Goal: Leave review/rating: Leave review/rating

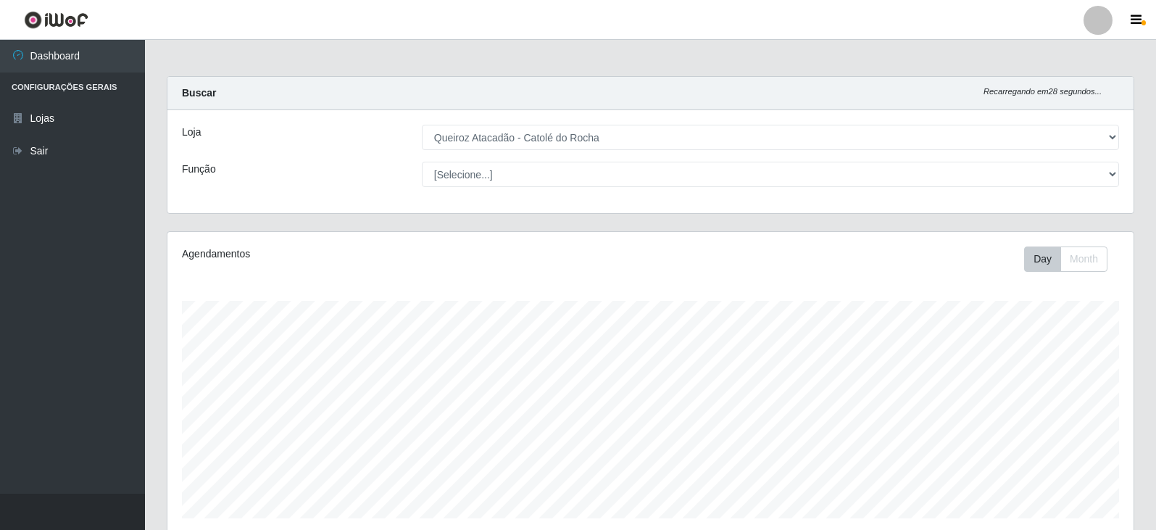
select select "500"
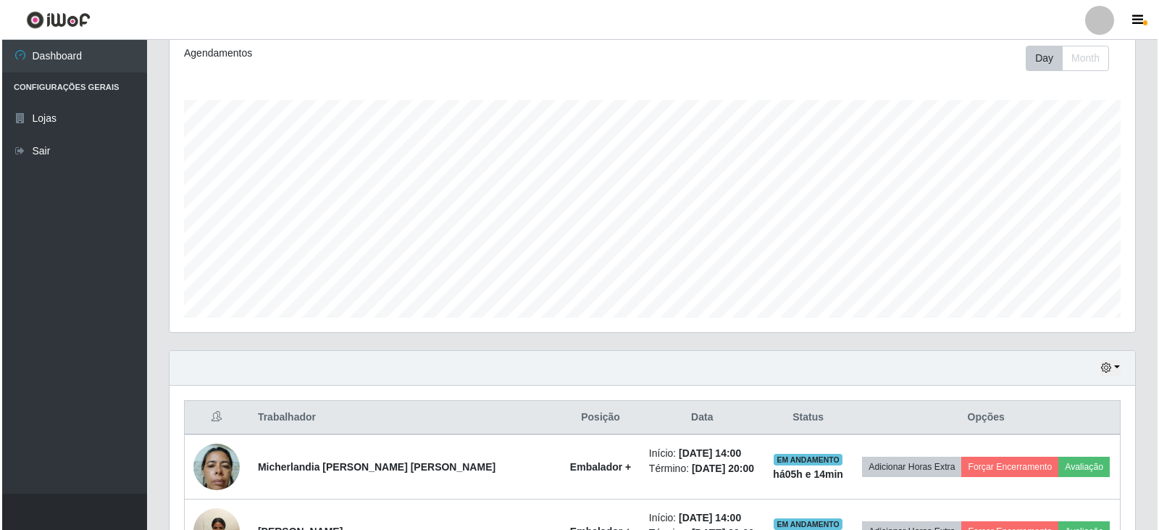
scroll to position [491, 0]
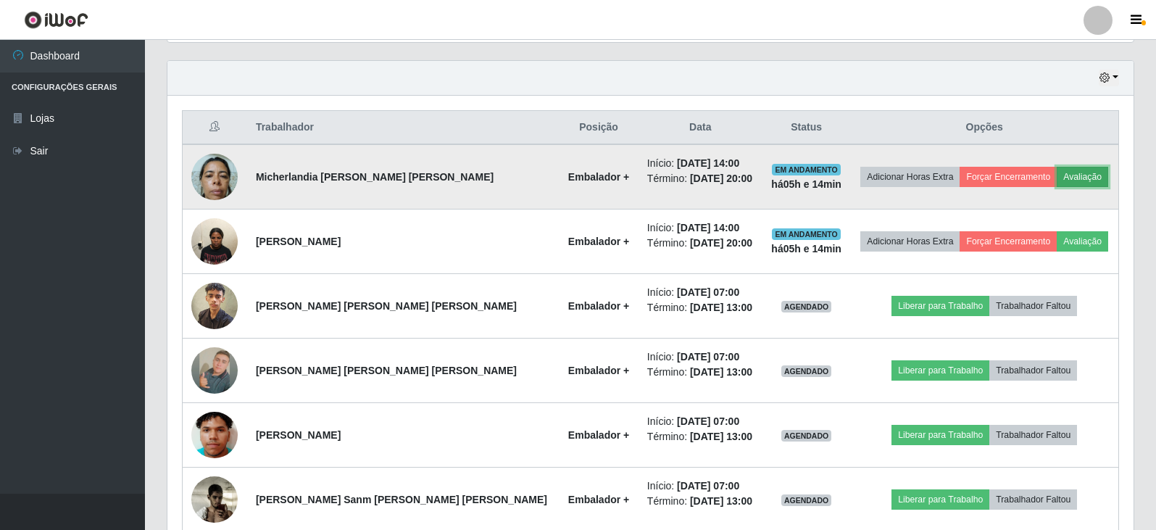
click at [1058, 180] on button "Avaliação" at bounding box center [1082, 177] width 51 height 20
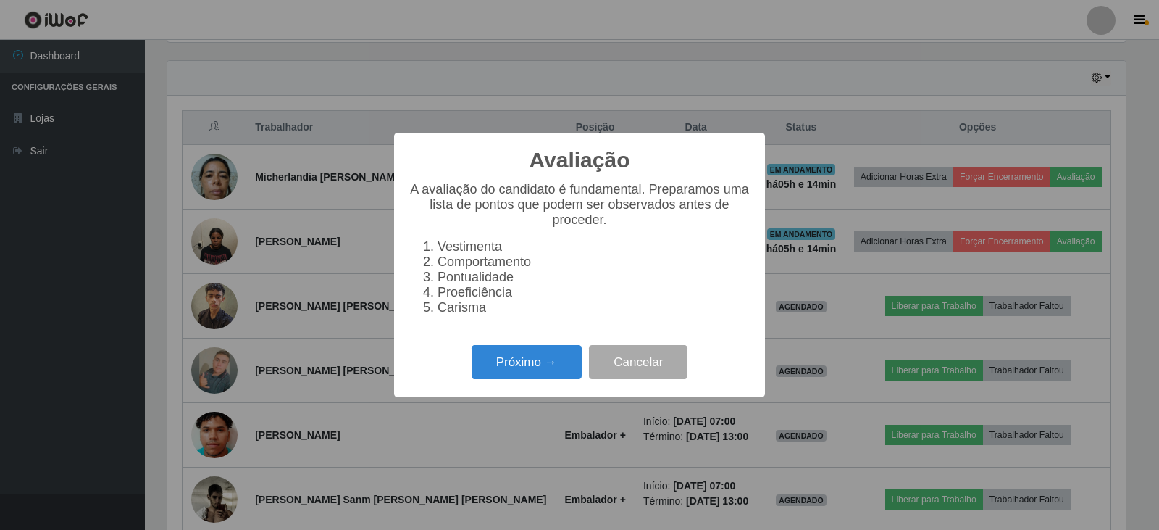
scroll to position [301, 959]
click at [532, 362] on button "Próximo →" at bounding box center [527, 362] width 110 height 34
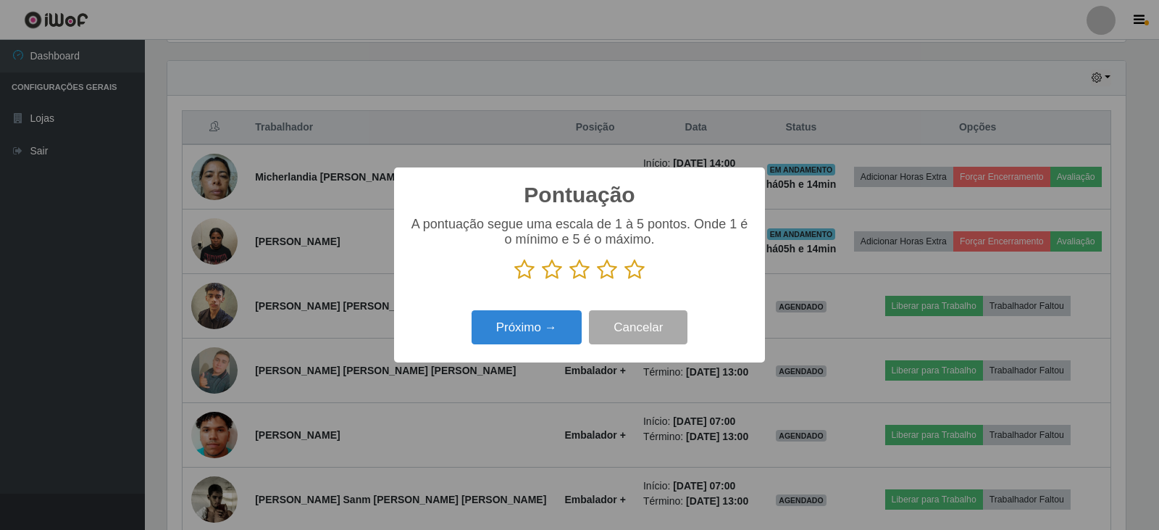
scroll to position [724353, 723695]
click at [633, 272] on icon at bounding box center [635, 270] width 20 height 22
click at [625, 280] on input "radio" at bounding box center [625, 280] width 0 height 0
click at [562, 327] on button "Próximo →" at bounding box center [527, 327] width 110 height 34
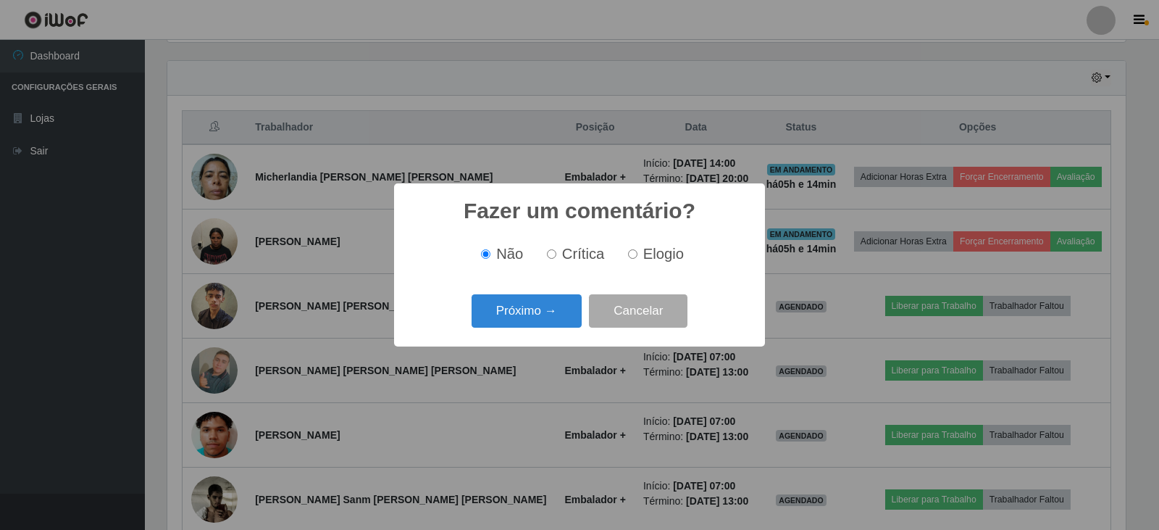
click at [633, 256] on input "Elogio" at bounding box center [632, 253] width 9 height 9
radio input "true"
click at [550, 309] on button "Próximo →" at bounding box center [527, 311] width 110 height 34
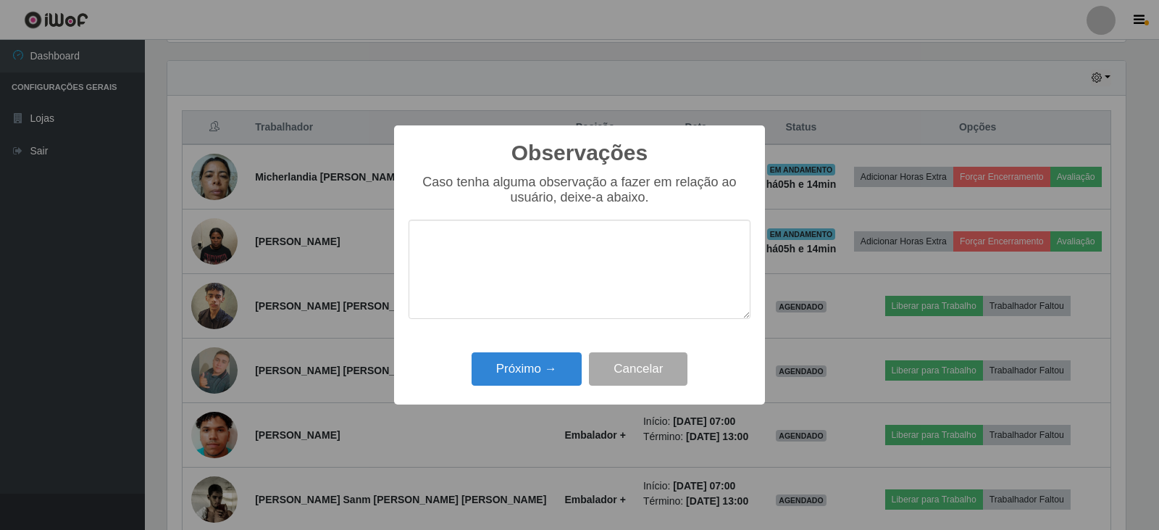
click at [564, 275] on textarea at bounding box center [580, 269] width 342 height 99
type textarea "bom desempenho"
click at [533, 375] on button "Próximo →" at bounding box center [527, 369] width 110 height 34
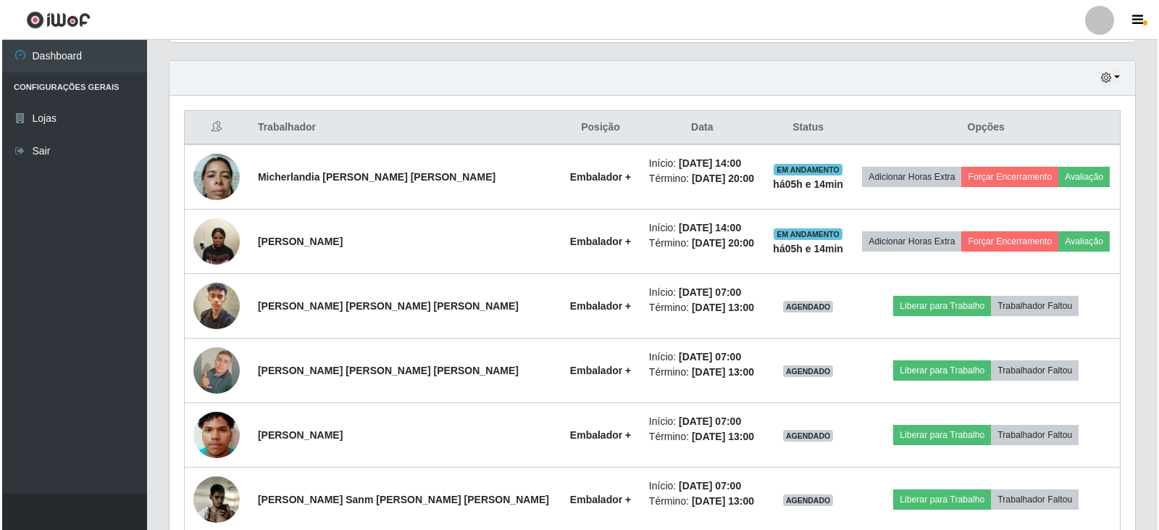
scroll to position [301, 966]
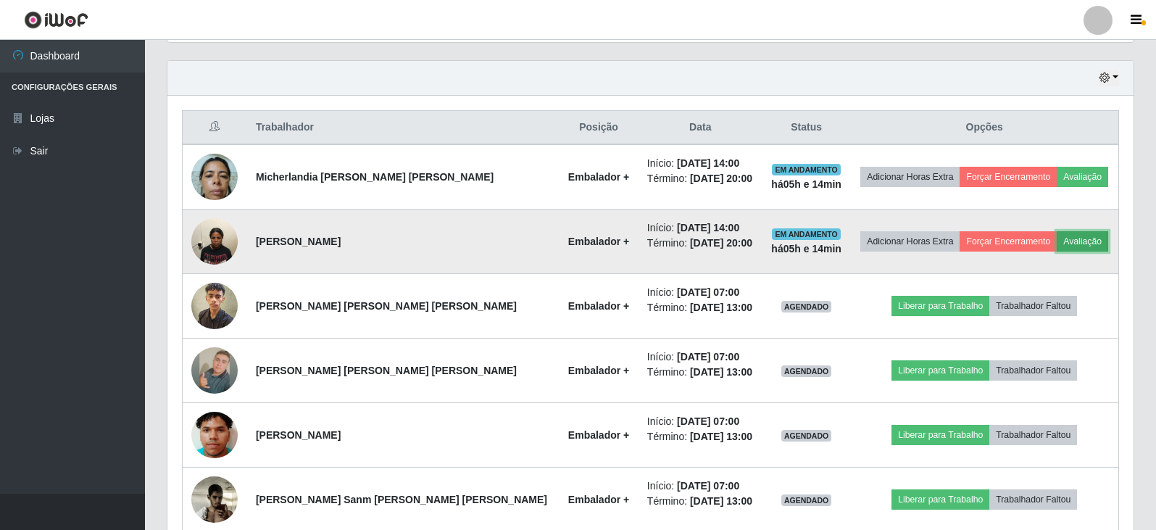
click at [1064, 243] on button "Avaliação" at bounding box center [1082, 241] width 51 height 20
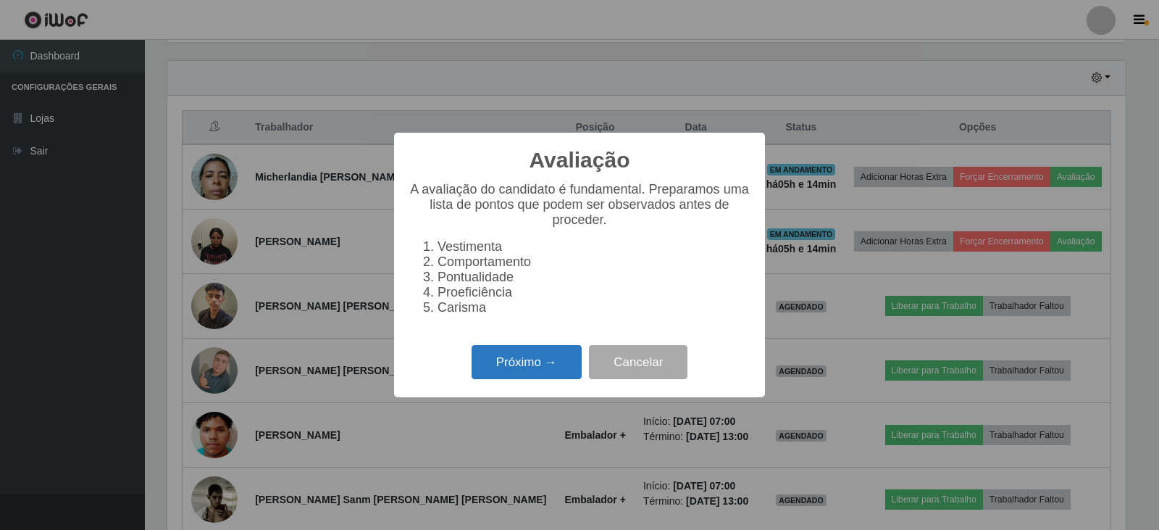
click at [505, 369] on button "Próximo →" at bounding box center [527, 362] width 110 height 34
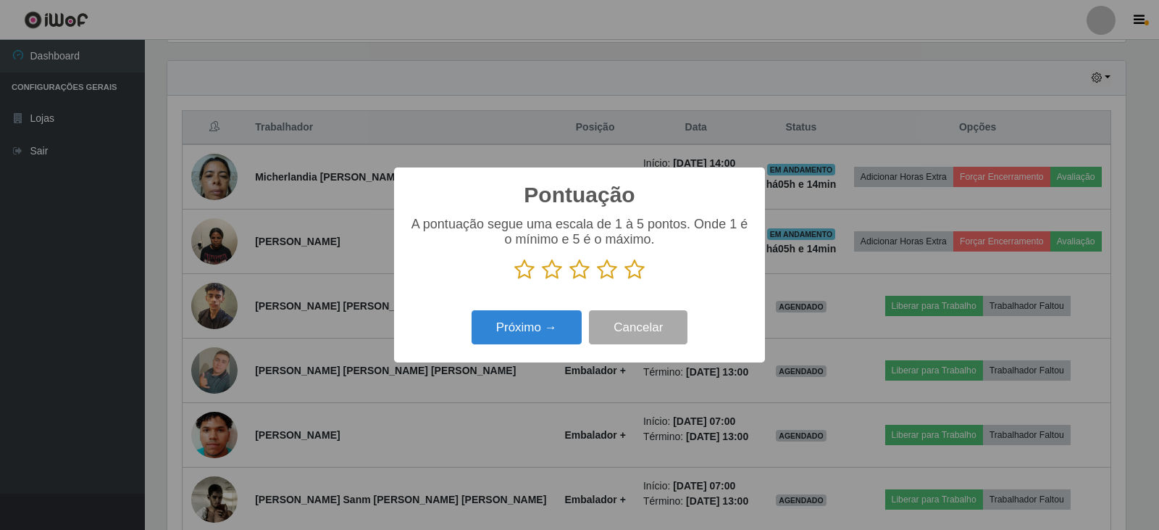
scroll to position [724353, 723695]
click at [633, 270] on icon at bounding box center [635, 270] width 20 height 22
click at [625, 280] on input "radio" at bounding box center [625, 280] width 0 height 0
click at [543, 341] on button "Próximo →" at bounding box center [527, 327] width 110 height 34
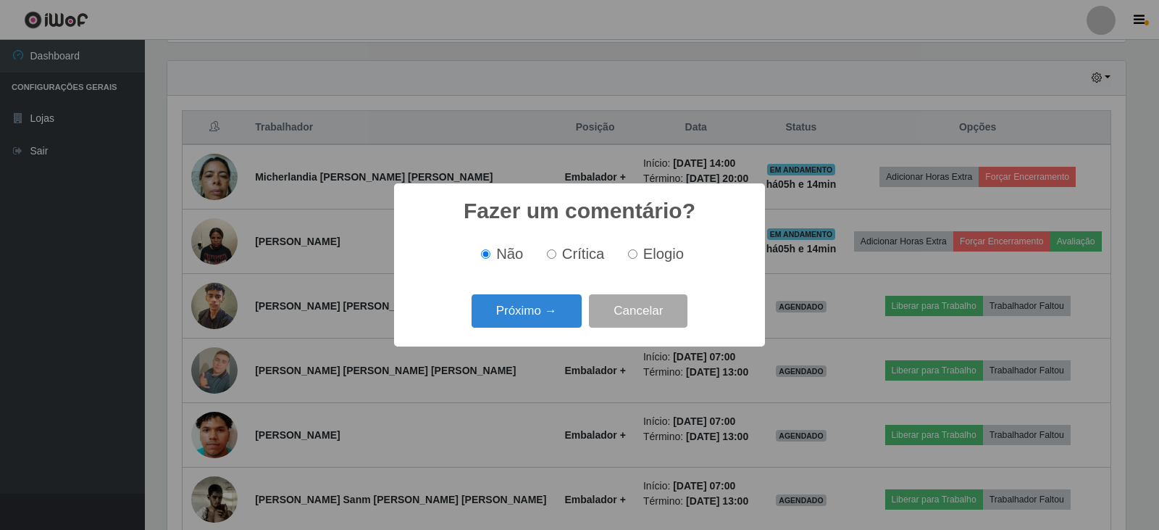
click at [636, 255] on input "Elogio" at bounding box center [632, 253] width 9 height 9
radio input "true"
click at [543, 314] on button "Próximo →" at bounding box center [527, 311] width 110 height 34
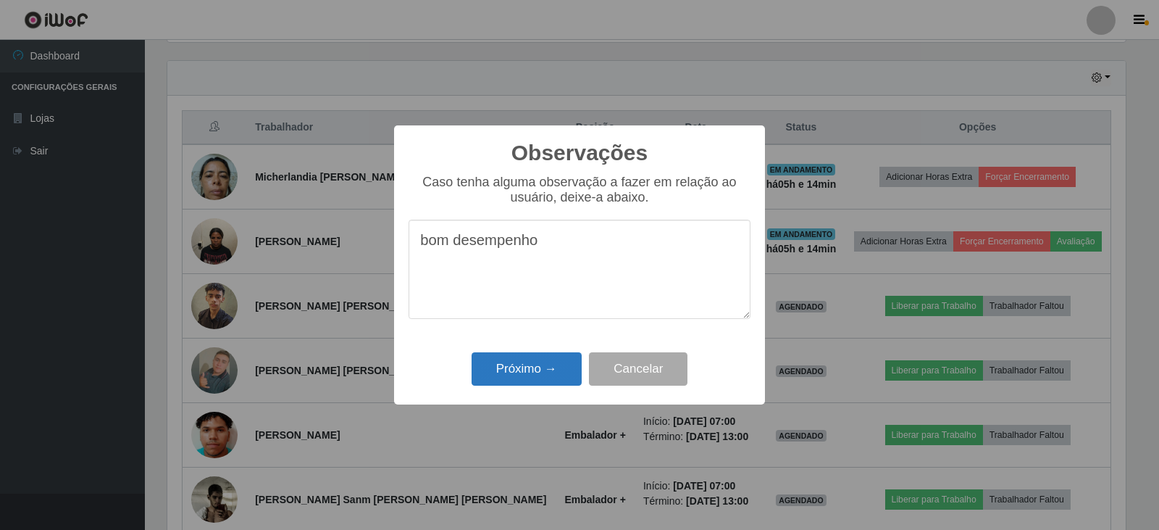
type textarea "bom desempenho"
click at [543, 371] on button "Próximo →" at bounding box center [527, 369] width 110 height 34
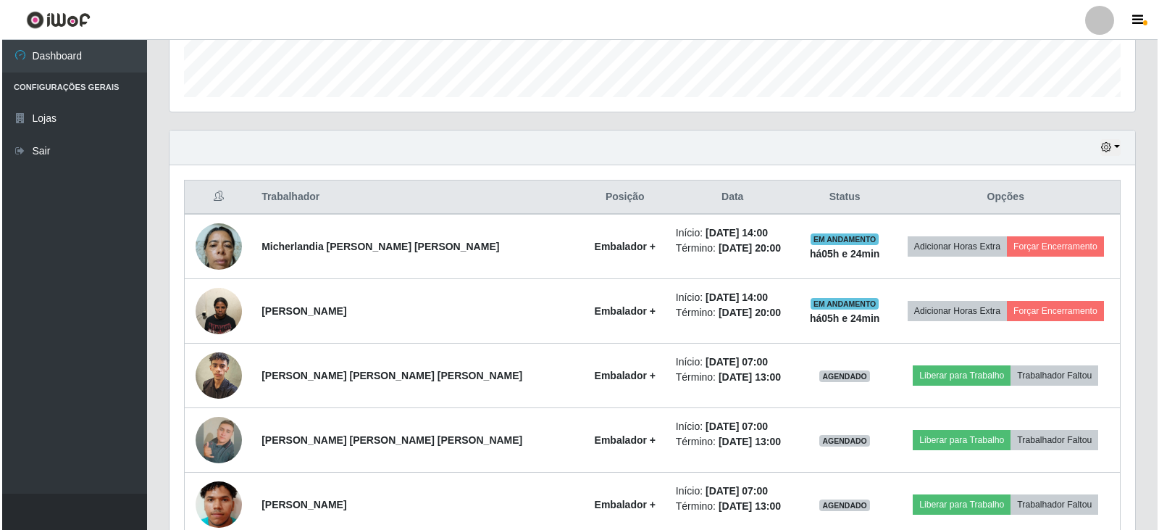
scroll to position [418, 0]
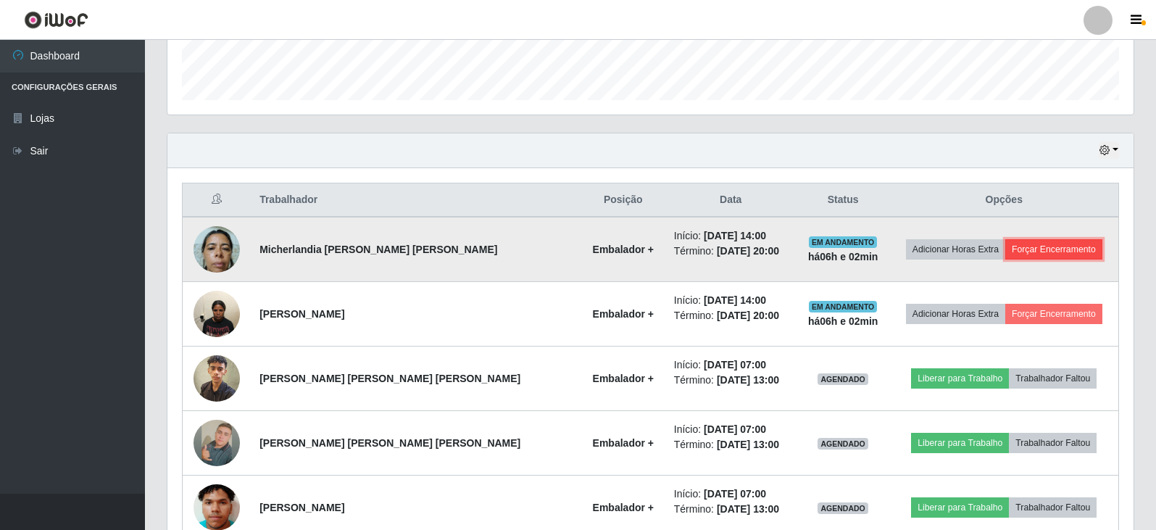
click at [1034, 249] on button "Forçar Encerramento" at bounding box center [1053, 249] width 97 height 20
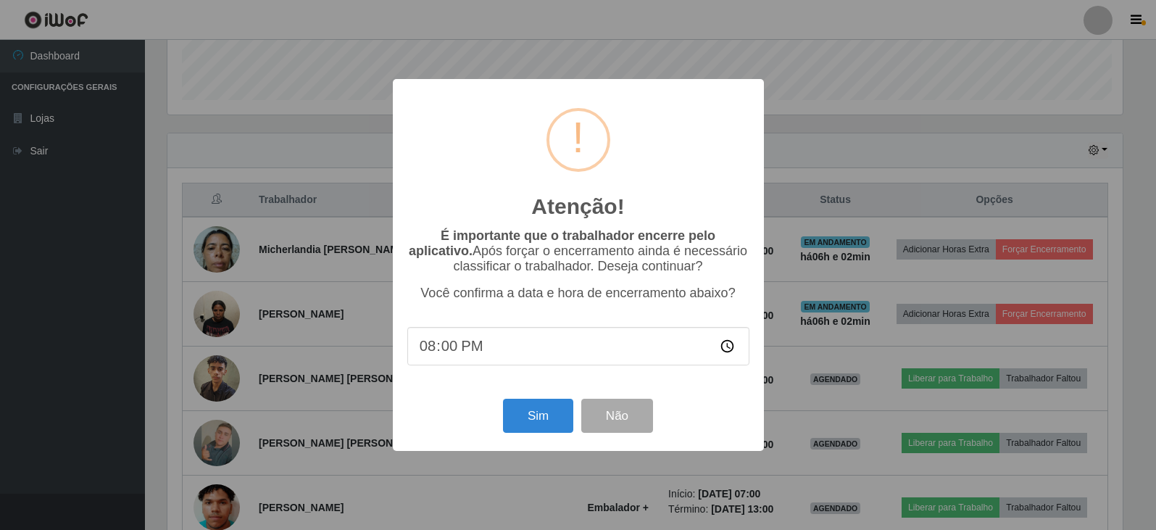
scroll to position [301, 959]
click at [557, 420] on button "Sim" at bounding box center [539, 416] width 70 height 34
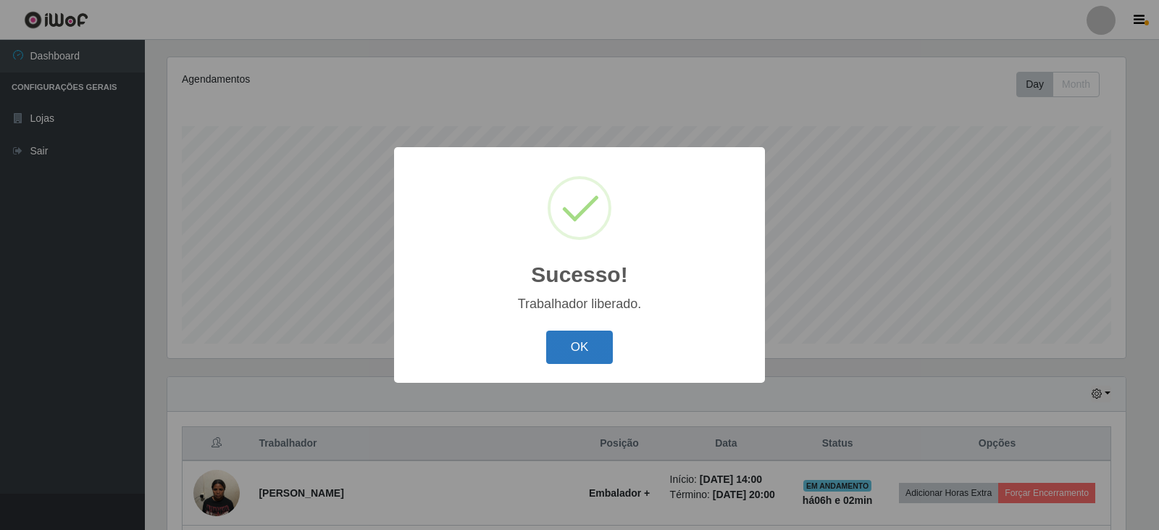
click at [608, 333] on button "OK" at bounding box center [579, 347] width 67 height 34
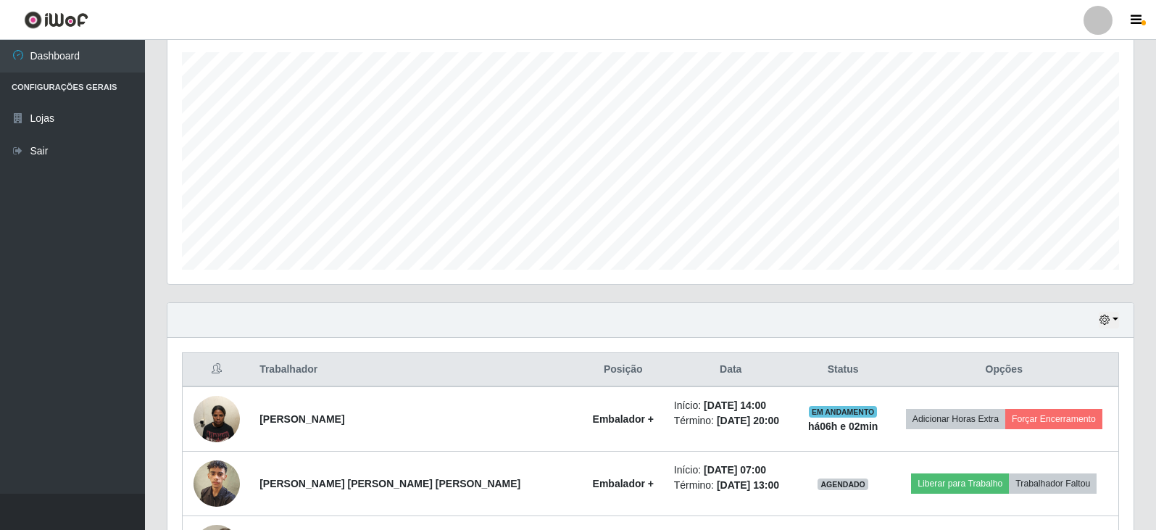
scroll to position [320, 0]
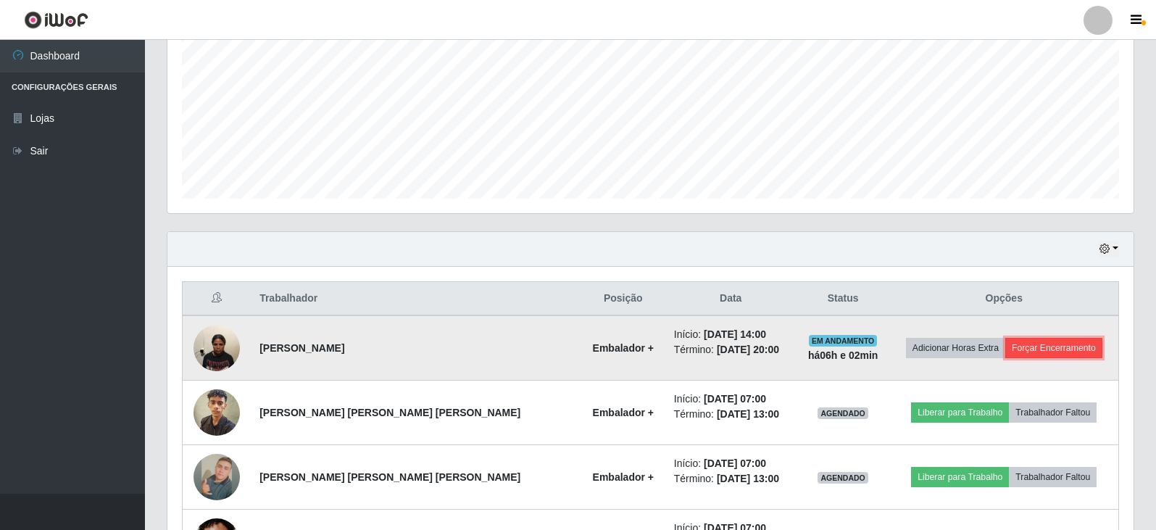
click at [1059, 350] on button "Forçar Encerramento" at bounding box center [1053, 348] width 97 height 20
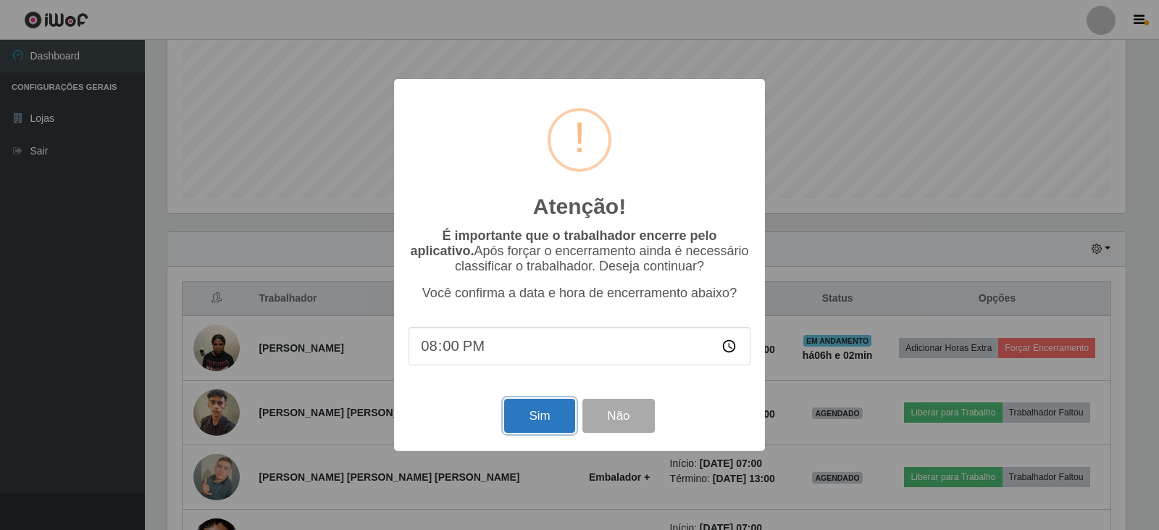
click at [527, 420] on button "Sim" at bounding box center [539, 416] width 70 height 34
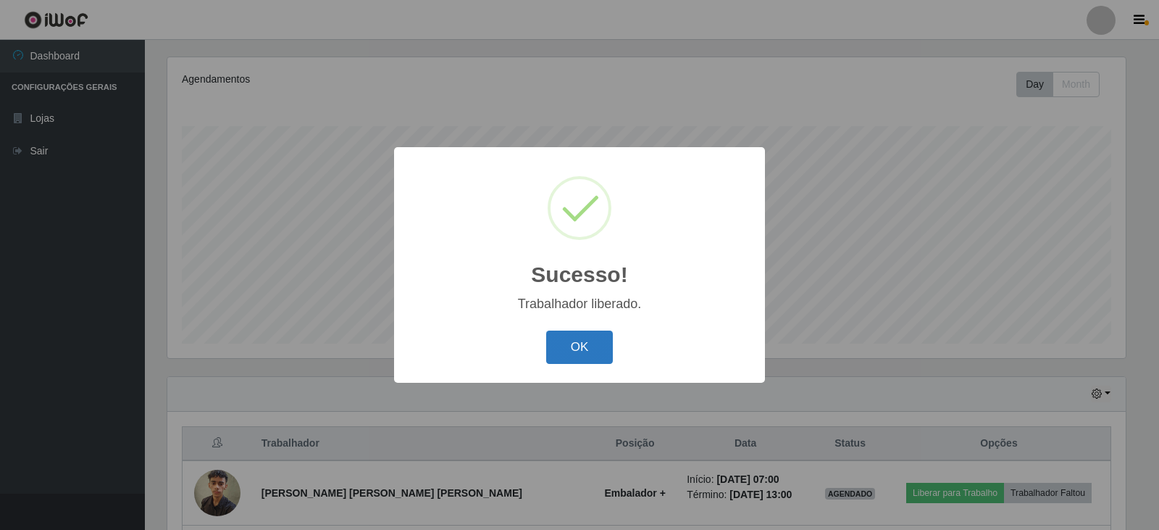
click at [582, 354] on button "OK" at bounding box center [579, 347] width 67 height 34
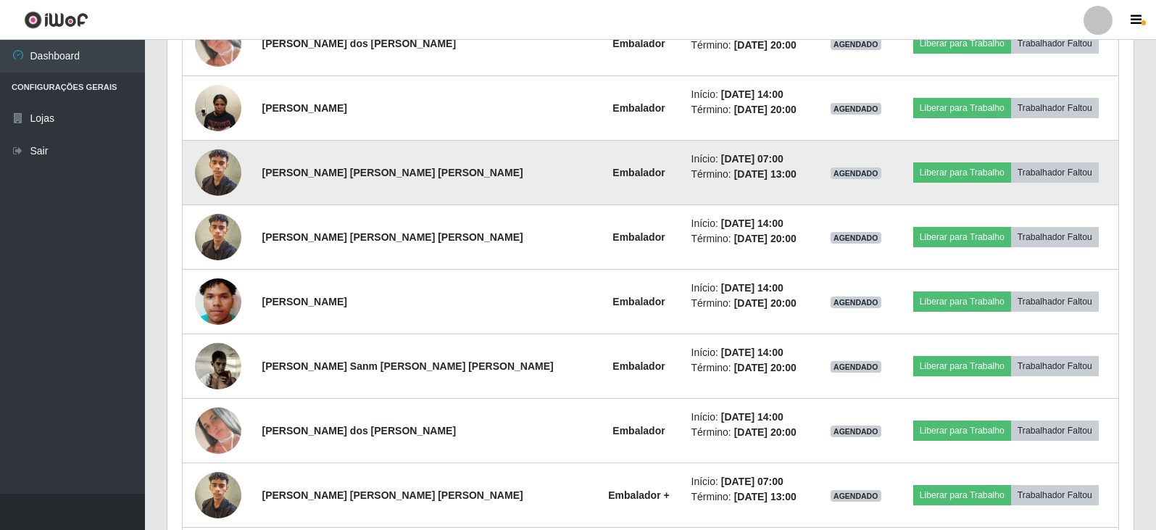
scroll to position [1231, 0]
